Goal: Information Seeking & Learning: Check status

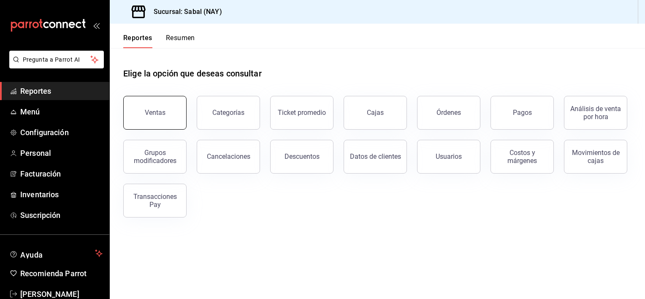
click at [155, 108] on button "Ventas" at bounding box center [154, 113] width 63 height 34
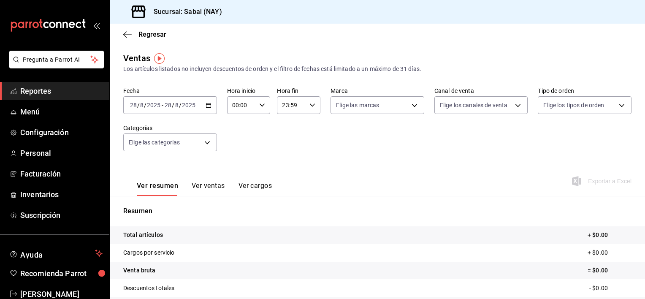
click at [203, 104] on div "[DATE] [DATE] - [DATE] [DATE]" at bounding box center [170, 105] width 94 height 18
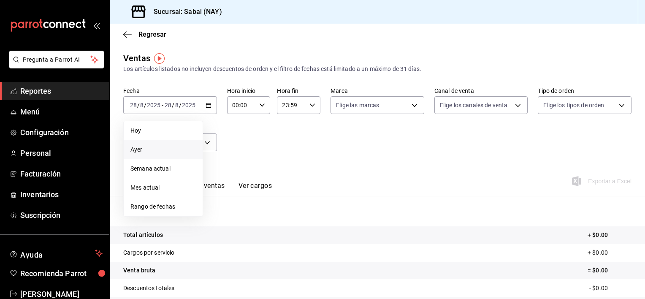
click at [150, 151] on span "Ayer" at bounding box center [162, 149] width 65 height 9
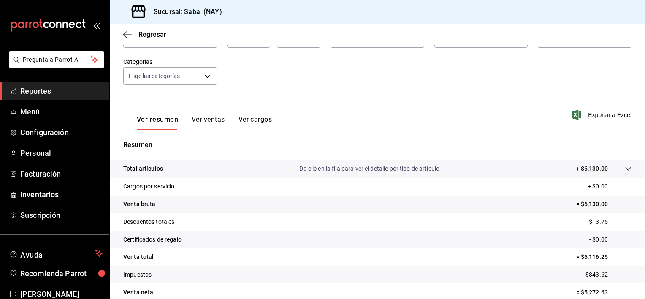
scroll to position [76, 0]
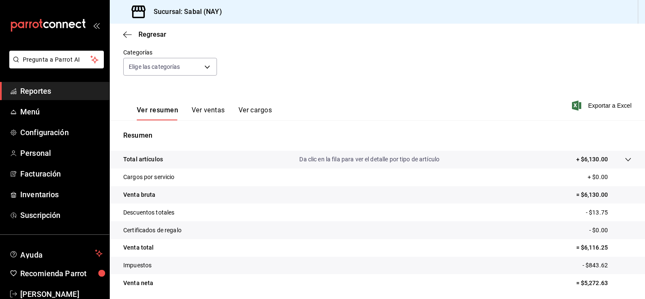
click at [259, 158] on div "Total artículos Da clic en la fila para ver el detalle por tipo de artículo + $…" at bounding box center [365, 159] width 485 height 9
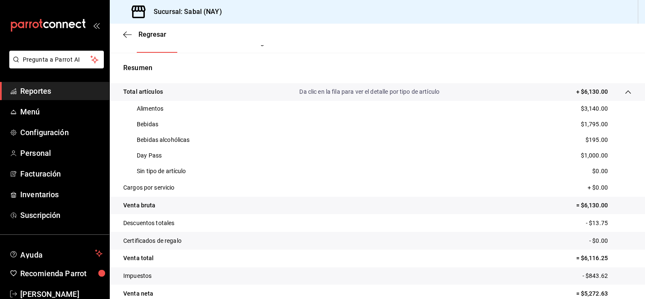
scroll to position [160, 0]
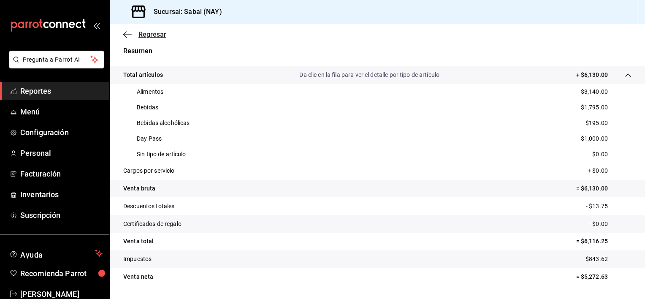
click at [123, 33] on icon "button" at bounding box center [127, 35] width 8 height 8
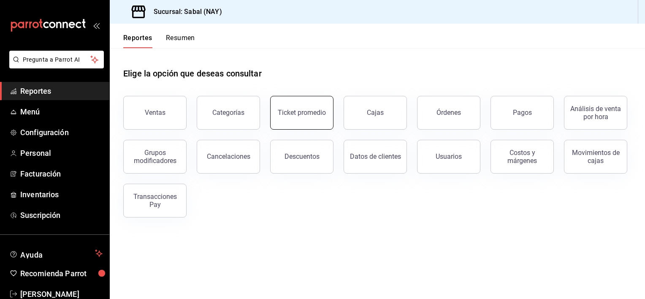
click at [287, 127] on button "Ticket promedio" at bounding box center [301, 113] width 63 height 34
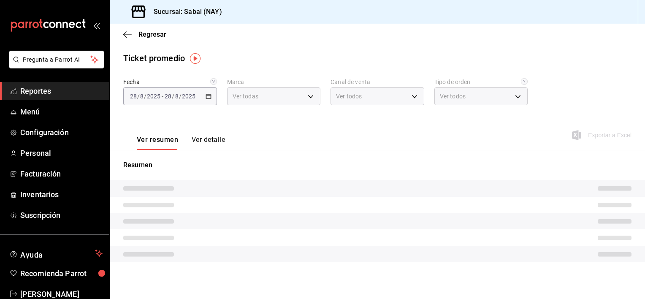
type input "7bb9fc4a-963e-4e00-9402-9ac56289446f"
type input "PARROT,UBER_EATS,RAPPI,DIDI_FOOD,ONLINE"
type input "dc4a329a-fcbf-4fa6-a40a-eb4151cc9adb,01dead97-7c83-45e3-99ab-5f2f54dd252f,EXTER…"
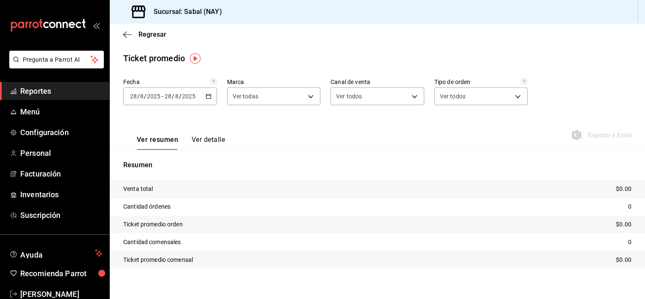
click at [195, 97] on input "2025" at bounding box center [189, 96] width 14 height 7
click at [203, 94] on div "[DATE] [DATE] - [DATE] [DATE]" at bounding box center [170, 96] width 94 height 18
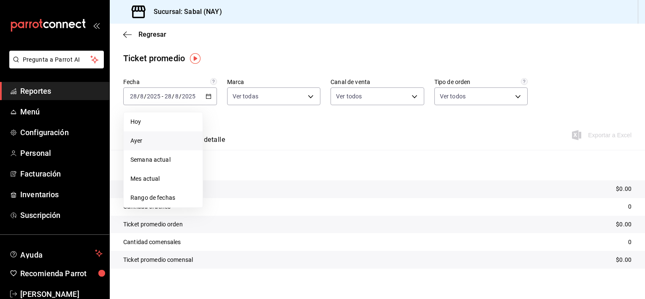
click at [137, 137] on span "Ayer" at bounding box center [162, 140] width 65 height 9
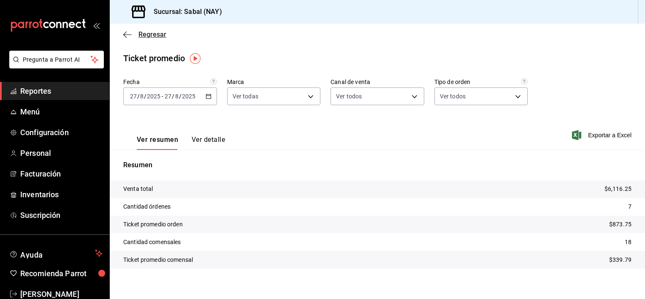
click at [125, 33] on icon "button" at bounding box center [127, 35] width 8 height 8
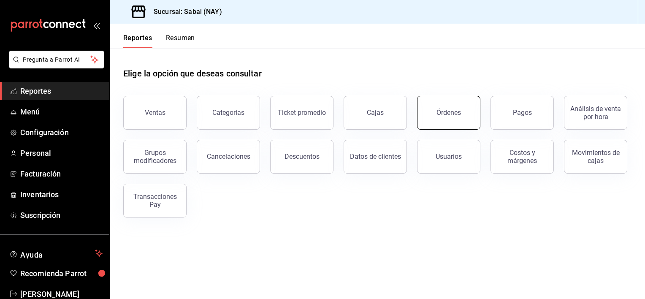
click at [443, 106] on button "Órdenes" at bounding box center [448, 113] width 63 height 34
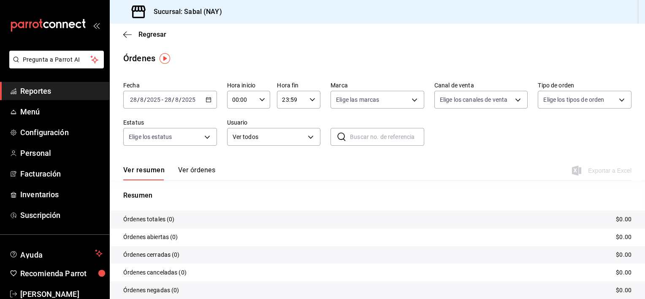
click at [203, 99] on div "[DATE] [DATE] - [DATE] [DATE]" at bounding box center [170, 100] width 94 height 18
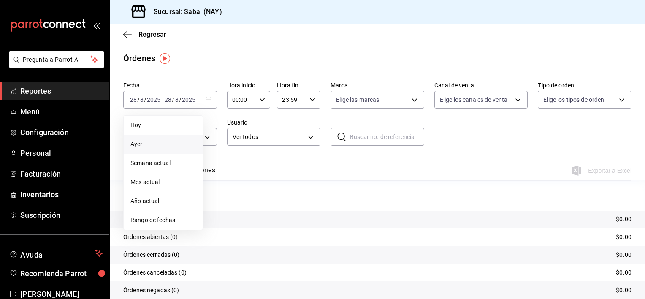
click at [133, 143] on span "Ayer" at bounding box center [162, 144] width 65 height 9
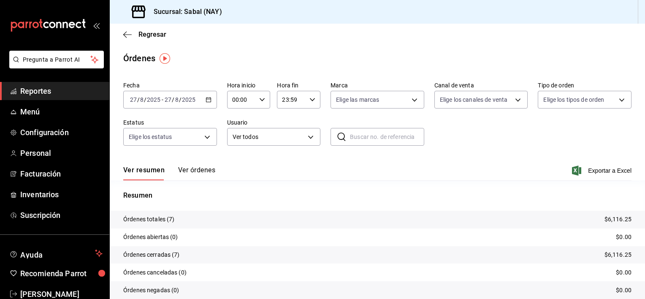
click at [200, 169] on button "Ver órdenes" at bounding box center [196, 173] width 37 height 14
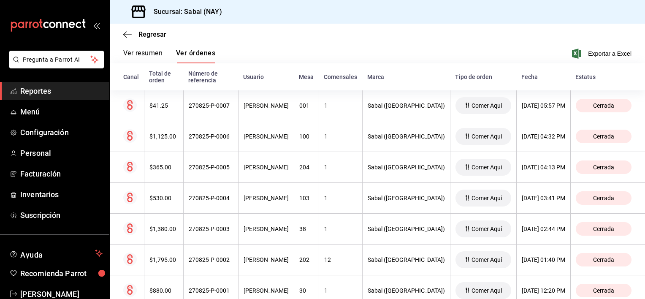
scroll to position [100, 0]
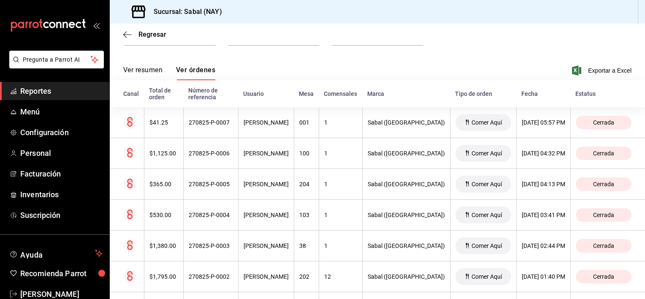
click at [132, 71] on button "Ver resumen" at bounding box center [142, 73] width 39 height 14
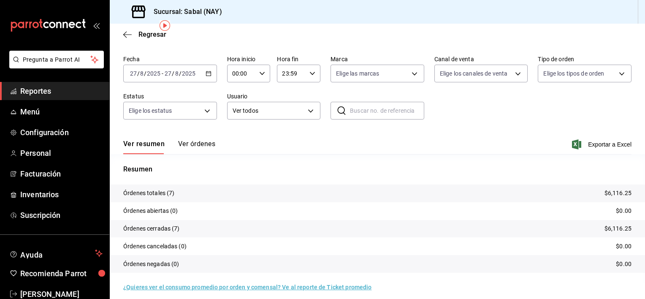
scroll to position [33, 0]
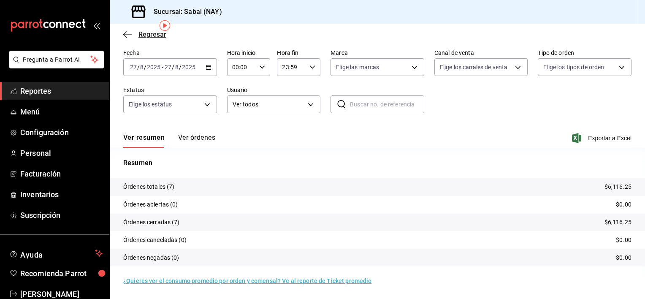
click at [126, 33] on icon "button" at bounding box center [127, 35] width 8 height 8
